Goal: Information Seeking & Learning: Learn about a topic

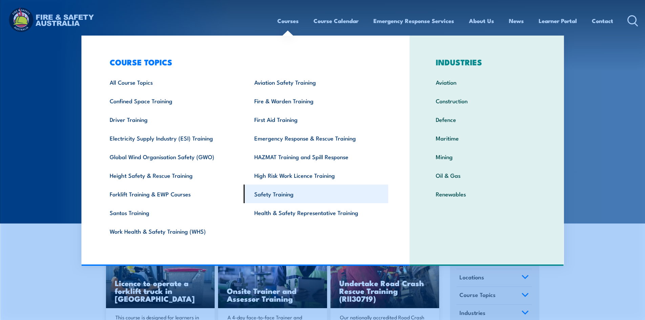
click at [286, 194] on link "Safety Training" at bounding box center [316, 193] width 144 height 19
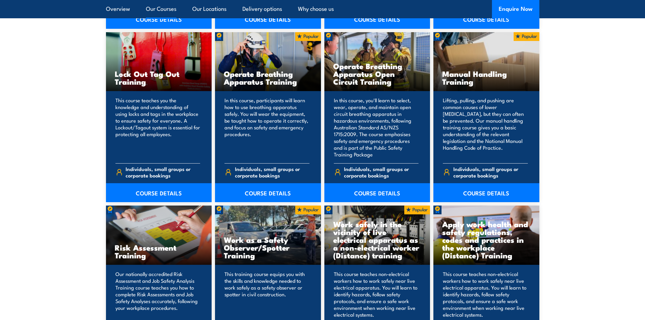
scroll to position [711, 0]
click at [486, 189] on link "COURSE DETAILS" at bounding box center [486, 192] width 106 height 19
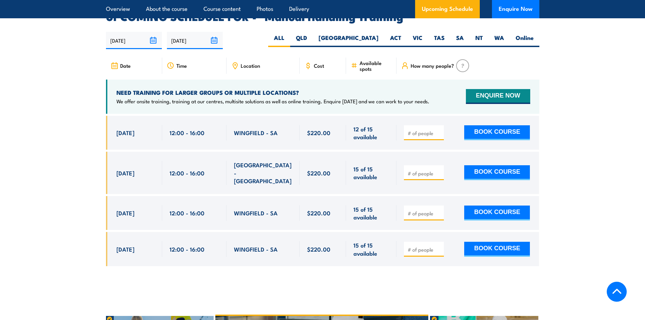
scroll to position [1015, 0]
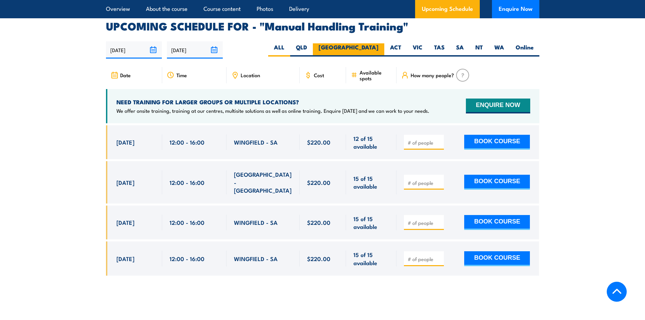
click at [372, 43] on label "[GEOGRAPHIC_DATA]" at bounding box center [348, 49] width 71 height 13
click at [378, 43] on input "[GEOGRAPHIC_DATA]" at bounding box center [380, 45] width 4 height 4
radio input "true"
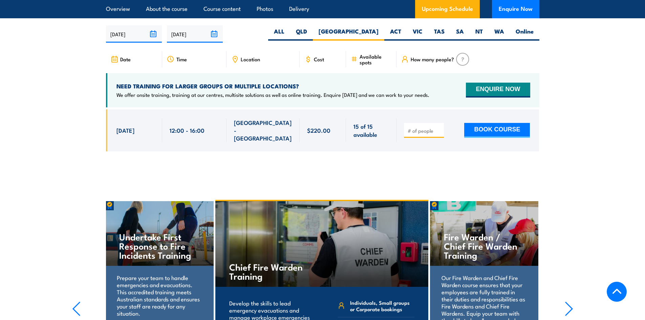
scroll to position [1033, 0]
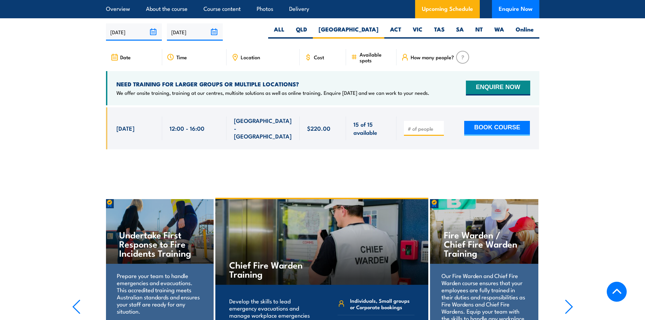
click at [46, 49] on section "UPCOMING SCHEDULE FOR - "Manual Handling Training" 18/09/2025 17/03/2026" at bounding box center [322, 81] width 645 height 156
click at [71, 52] on section "UPCOMING SCHEDULE FOR - "Manual Handling Training" 18/09/2025 17/03/2026" at bounding box center [322, 81] width 645 height 156
click at [78, 52] on section "UPCOMING SCHEDULE FOR - "Manual Handling Training" 18/09/2025 17/03/2026" at bounding box center [322, 81] width 645 height 156
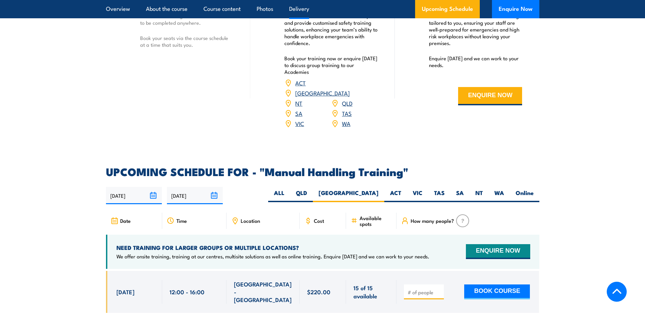
scroll to position [864, 0]
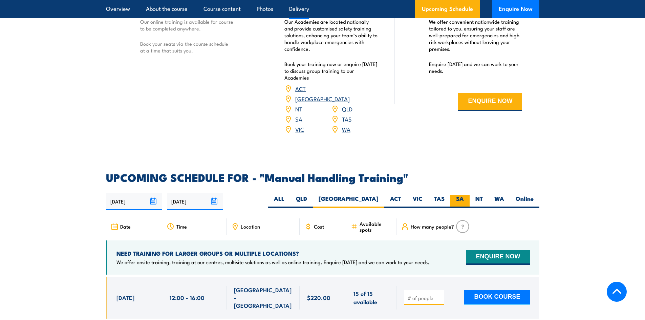
click at [466, 199] on label "SA" at bounding box center [459, 201] width 19 height 13
click at [466, 199] on input "SA" at bounding box center [466, 197] width 4 height 4
radio input "true"
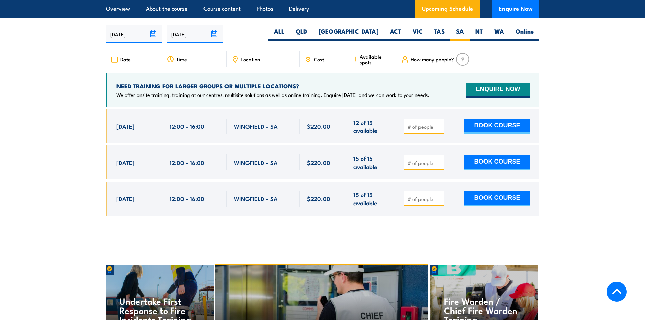
scroll to position [1033, 0]
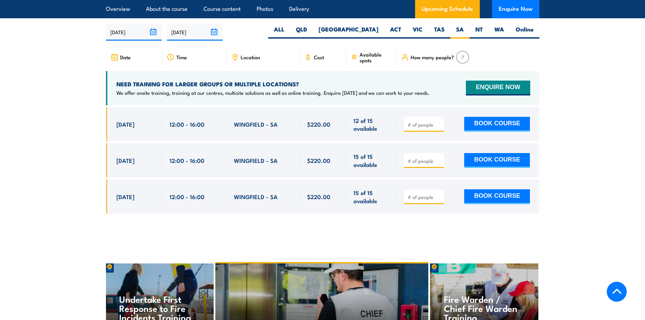
click at [87, 69] on section "UPCOMING SCHEDULE FOR - "Manual Handling Training" 18/09/2025 17/03/2026" at bounding box center [322, 113] width 645 height 221
click at [87, 68] on section "UPCOMING SCHEDULE FOR - "Manual Handling Training" 18/09/2025 17/03/2026" at bounding box center [322, 113] width 645 height 221
click at [87, 71] on section "UPCOMING SCHEDULE FOR - "Manual Handling Training" 18/09/2025 17/03/2026" at bounding box center [322, 113] width 645 height 221
click at [88, 70] on section "UPCOMING SCHEDULE FOR - "Manual Handling Training" 18/09/2025 17/03/2026" at bounding box center [322, 113] width 645 height 221
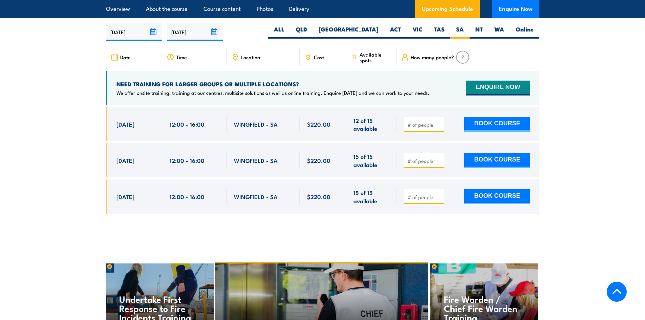
click at [88, 68] on section "UPCOMING SCHEDULE FOR - "Manual Handling Training" 18/09/2025 17/03/2026" at bounding box center [322, 113] width 645 height 221
click at [79, 64] on section "UPCOMING SCHEDULE FOR - "Manual Handling Training" 18/09/2025 17/03/2026" at bounding box center [322, 113] width 645 height 221
click at [59, 100] on section "UPCOMING SCHEDULE FOR - "Manual Handling Training" 18/09/2025 17/03/2026" at bounding box center [322, 113] width 645 height 221
click at [74, 116] on section "UPCOMING SCHEDULE FOR - "Manual Handling Training" 18/09/2025 17/03/2026" at bounding box center [322, 113] width 645 height 221
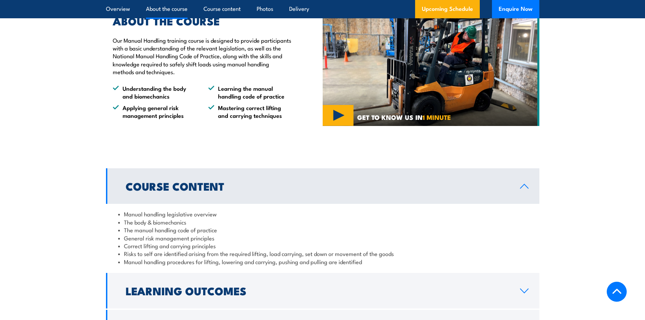
scroll to position [390, 0]
click at [77, 106] on section "ABOUT THE COURSE Our Manual Handling training course is designed to provide par…" at bounding box center [322, 67] width 645 height 137
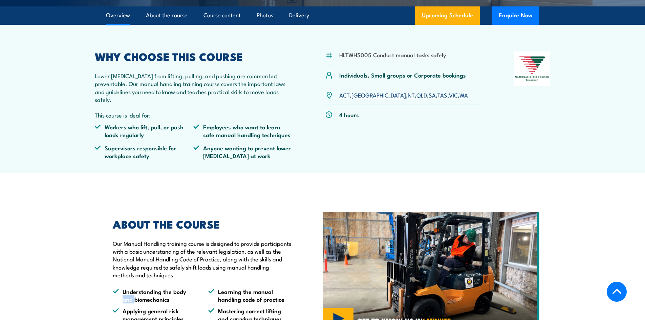
scroll to position [187, 0]
click at [77, 106] on section "HLTWHS005 Conduct manual tasks safely Individuals, Small groups or Corporate bo…" at bounding box center [322, 99] width 645 height 148
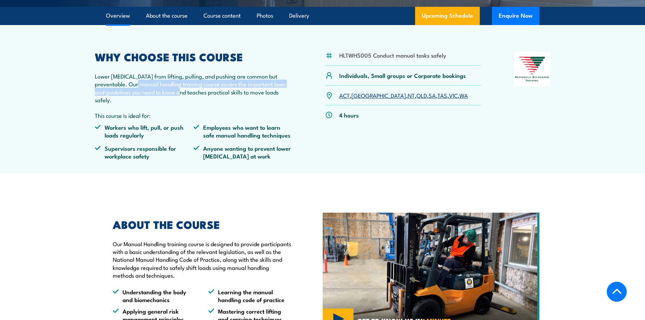
drag, startPoint x: 171, startPoint y: 98, endPoint x: 143, endPoint y: 88, distance: 28.9
click at [140, 88] on p "Lower back injuries from lifting, pulling, and pushing are common but preventab…" at bounding box center [194, 88] width 198 height 32
click at [179, 89] on p "Lower back injuries from lifting, pulling, and pushing are common but preventab…" at bounding box center [194, 88] width 198 height 32
click at [162, 89] on p "Lower back injuries from lifting, pulling, and pushing are common but preventab…" at bounding box center [194, 88] width 198 height 32
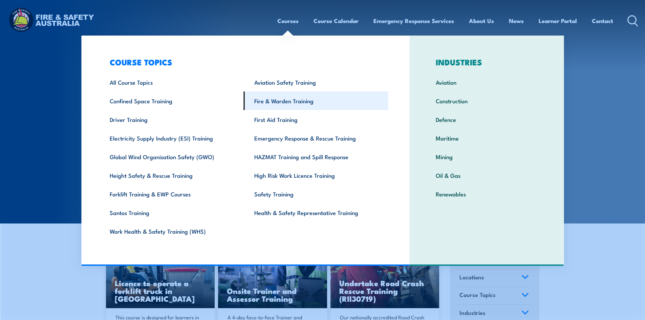
click at [269, 103] on link "Fire & Warden Training" at bounding box center [316, 100] width 144 height 19
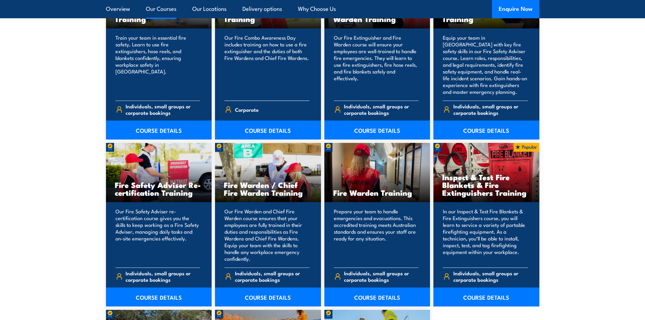
scroll to position [846, 0]
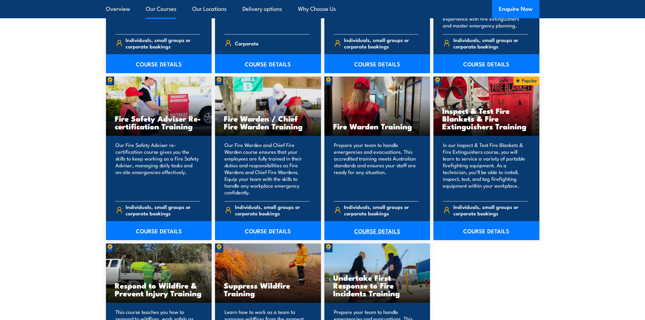
click at [377, 234] on link "COURSE DETAILS" at bounding box center [377, 230] width 106 height 19
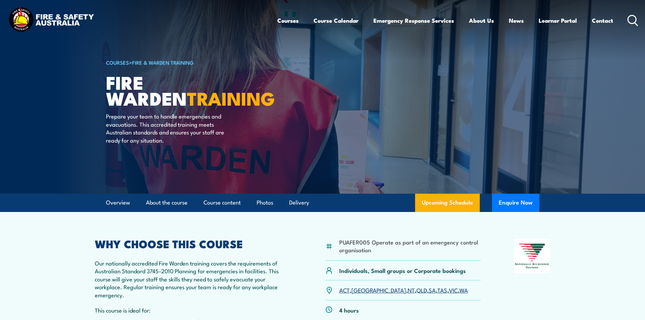
scroll to position [203, 0]
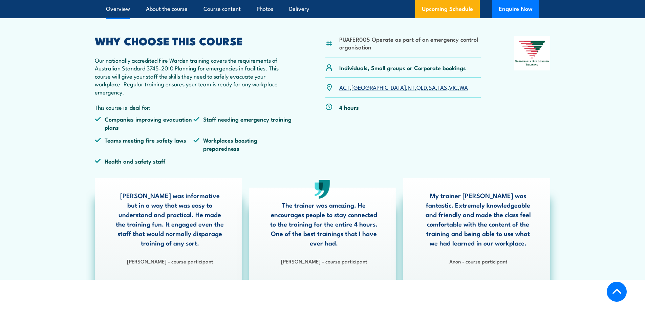
click at [190, 78] on p "Our nationally accredited Fire Warden training covers the requirements of Austr…" at bounding box center [194, 76] width 198 height 40
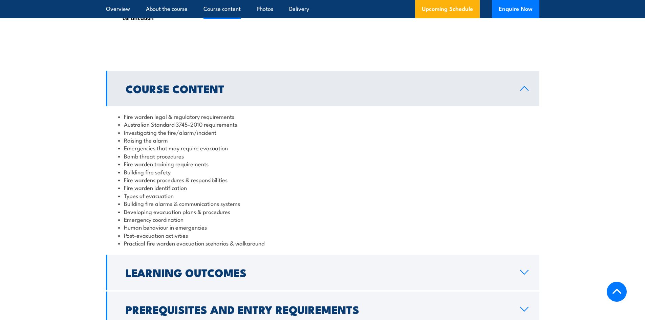
scroll to position [643, 0]
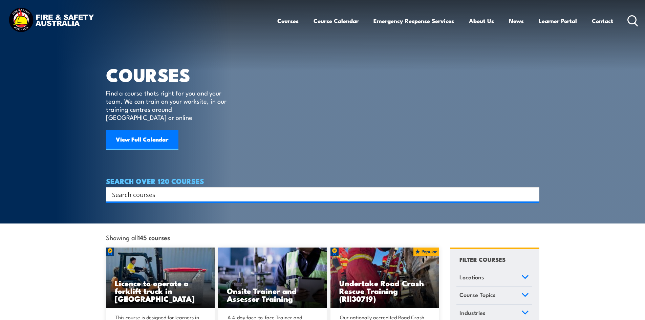
click at [242, 62] on article "COURSES Find a course thats right for you and your team. We can train on your w…" at bounding box center [322, 100] width 433 height 201
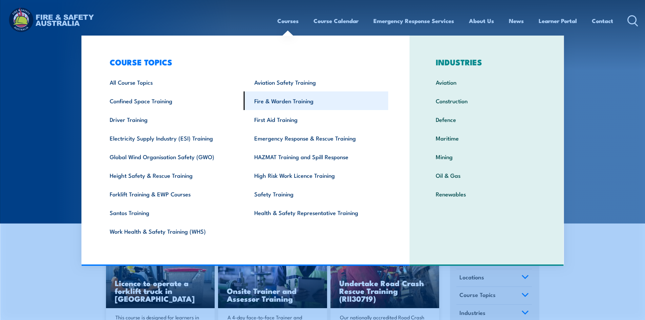
click at [267, 102] on link "Fire & Warden Training" at bounding box center [316, 100] width 144 height 19
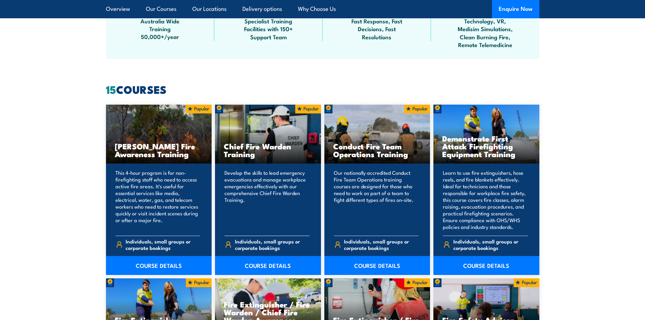
scroll to position [474, 0]
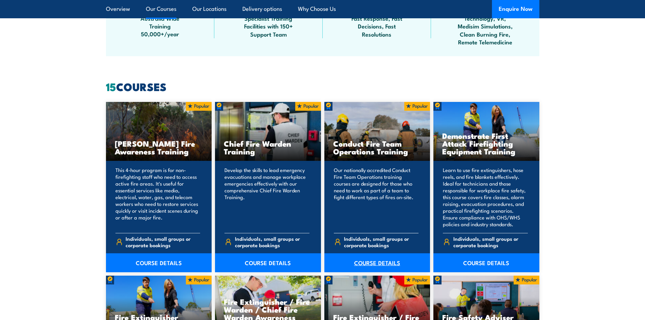
click at [376, 265] on link "COURSE DETAILS" at bounding box center [377, 262] width 106 height 19
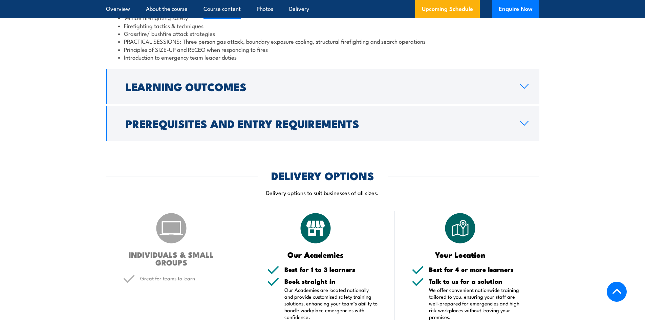
scroll to position [677, 0]
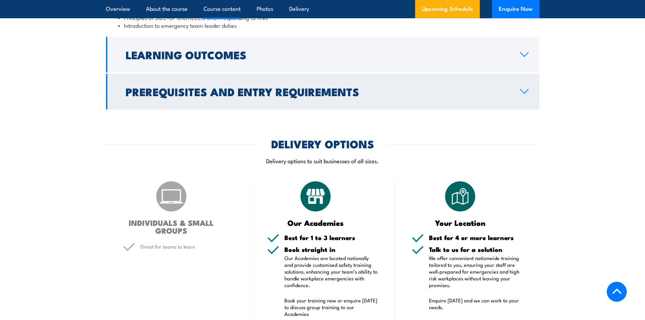
click at [186, 91] on h2 "Prerequisites and Entry Requirements" at bounding box center [317, 91] width 383 height 9
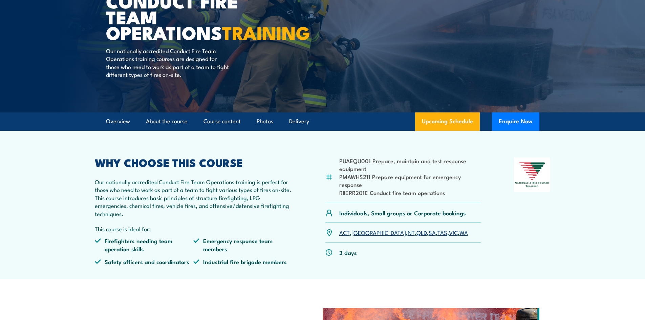
scroll to position [0, 0]
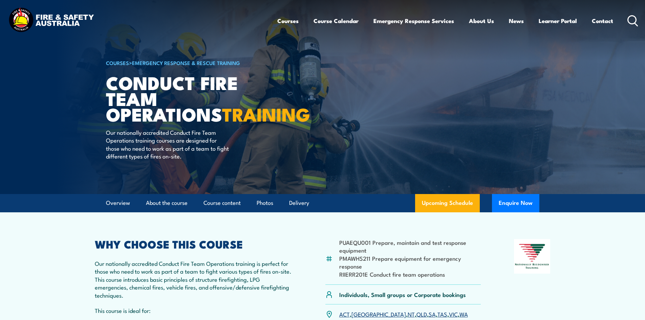
click at [631, 19] on icon at bounding box center [632, 20] width 11 height 11
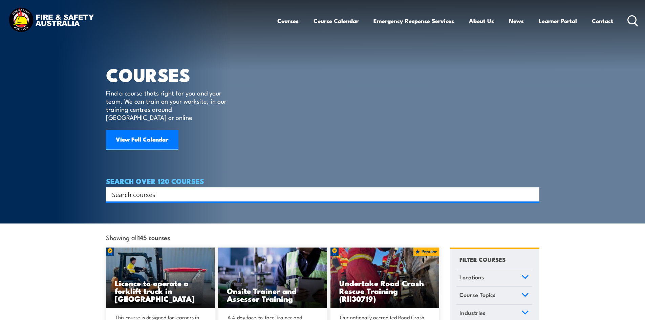
click at [220, 189] on input "Search input" at bounding box center [318, 194] width 412 height 10
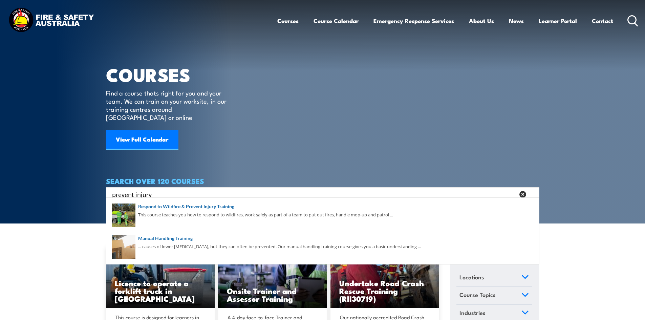
type input "prevent injury"
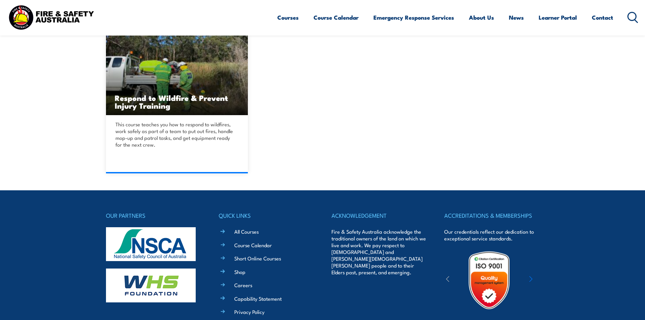
scroll to position [203, 0]
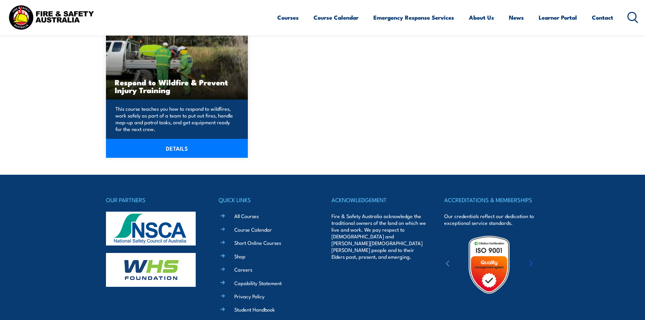
click at [163, 151] on link "DETAILS" at bounding box center [177, 148] width 142 height 19
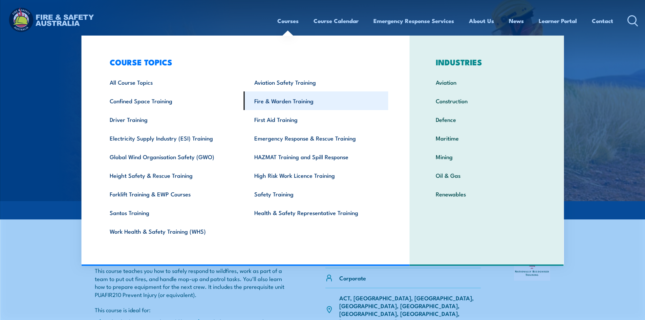
click at [266, 104] on link "Fire & Warden Training" at bounding box center [316, 100] width 144 height 19
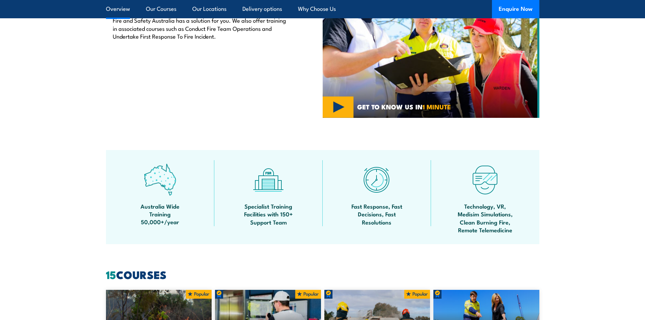
scroll to position [474, 0]
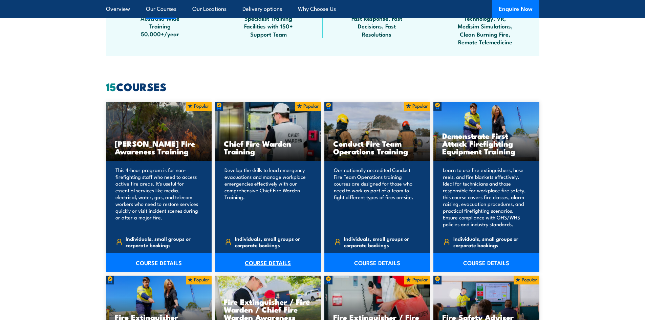
click at [262, 266] on link "COURSE DETAILS" at bounding box center [268, 262] width 106 height 19
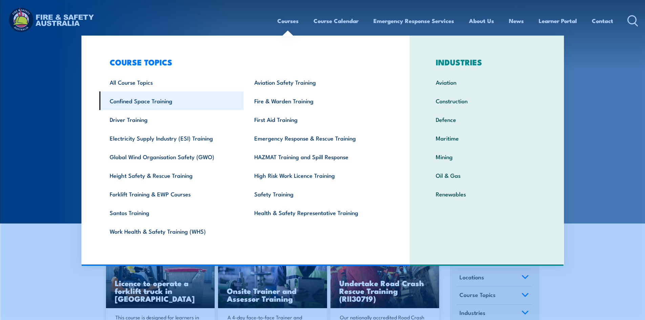
click at [145, 106] on link "Confined Space Training" at bounding box center [171, 100] width 144 height 19
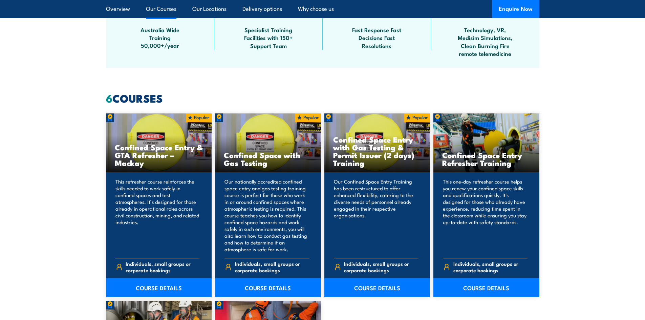
scroll to position [474, 0]
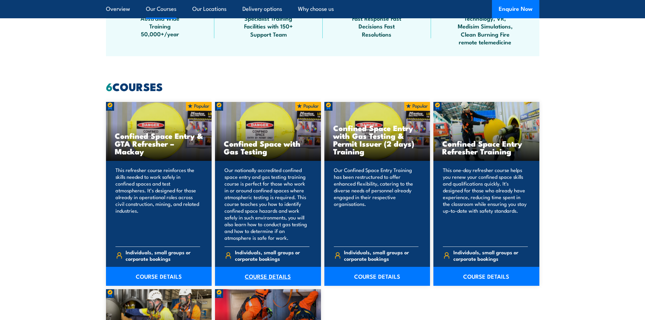
click at [258, 276] on link "COURSE DETAILS" at bounding box center [268, 276] width 106 height 19
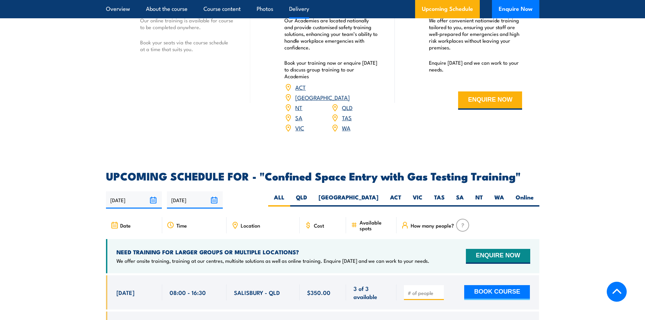
scroll to position [1218, 0]
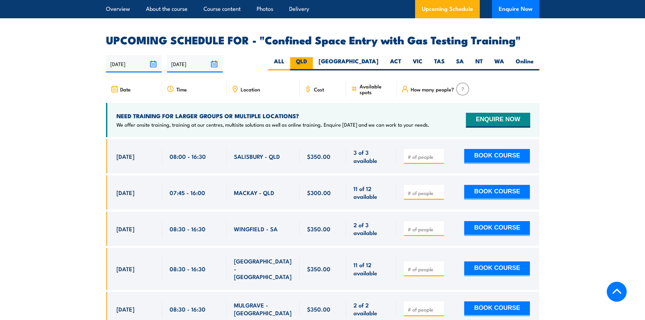
click at [313, 57] on label "QLD" at bounding box center [301, 63] width 23 height 13
click at [311, 57] on input "QLD" at bounding box center [309, 59] width 4 height 4
radio input "true"
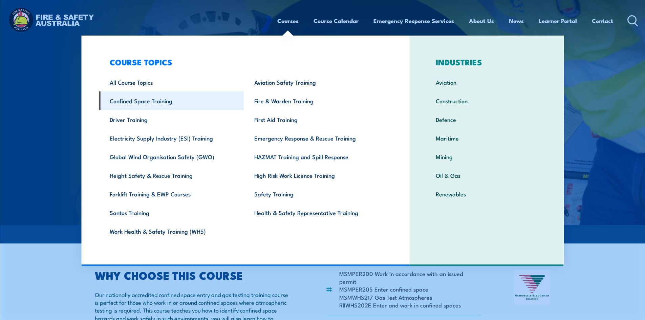
click at [141, 102] on link "Confined Space Training" at bounding box center [171, 100] width 144 height 19
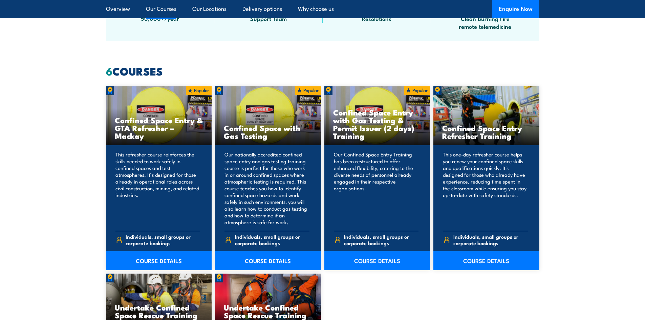
scroll to position [541, 0]
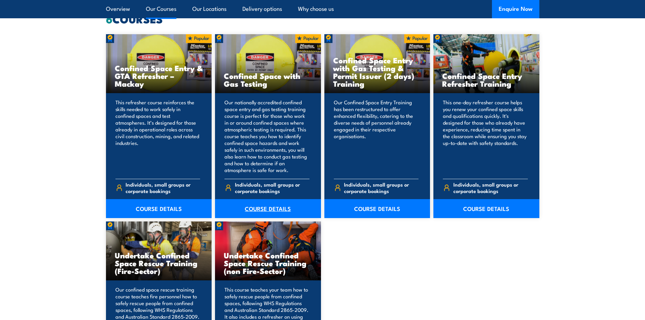
click at [267, 207] on link "COURSE DETAILS" at bounding box center [268, 208] width 106 height 19
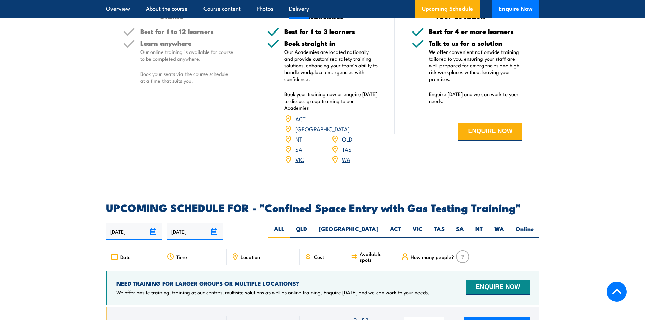
scroll to position [1117, 0]
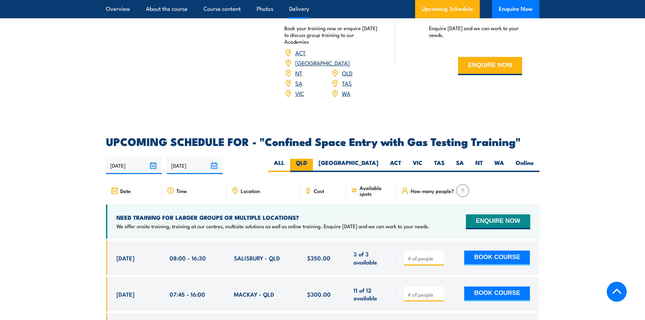
click at [313, 159] on label "QLD" at bounding box center [301, 165] width 23 height 13
click at [311, 159] on input "QLD" at bounding box center [309, 161] width 4 height 4
radio input "true"
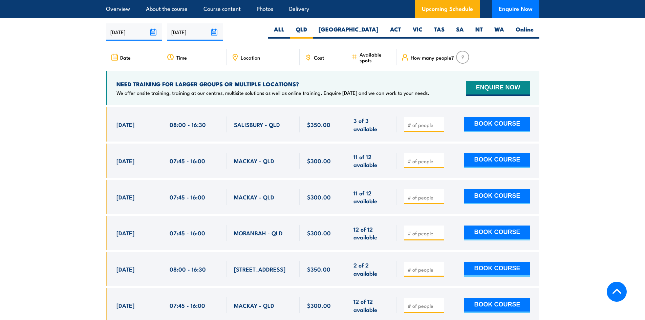
scroll to position [1251, 0]
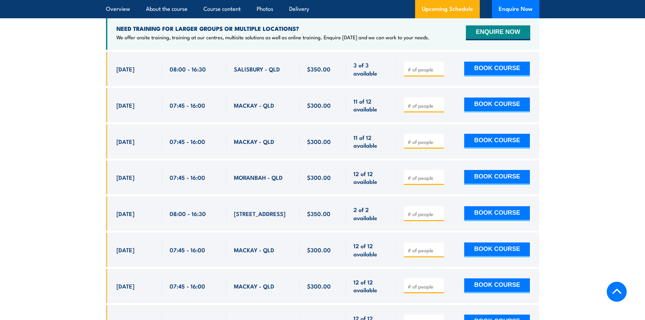
scroll to position [1318, 0]
